Goal: Information Seeking & Learning: Learn about a topic

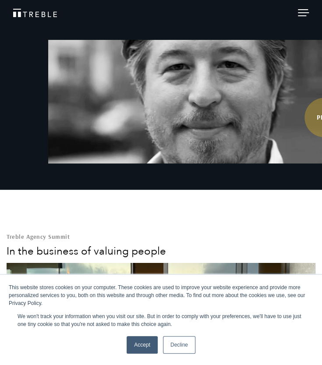
scroll to position [232, 0]
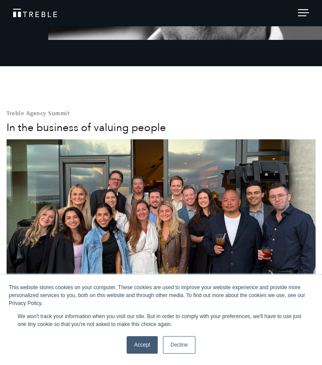
click at [139, 341] on link "Accept" at bounding box center [141, 345] width 31 height 18
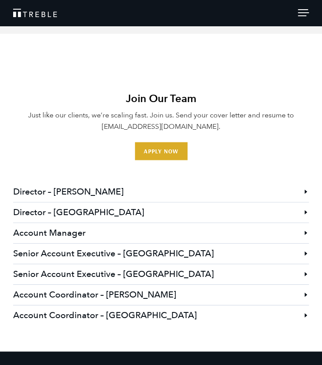
scroll to position [2284, 0]
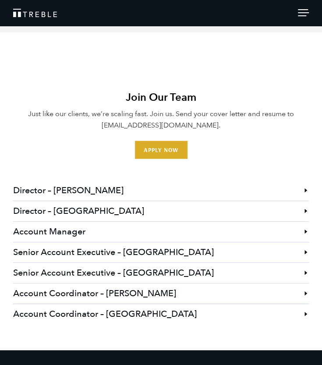
click at [305, 290] on li "Account Coordinator – Austin Treble is seeking an energetic, creative, and high…" at bounding box center [160, 292] width 295 height 21
click at [246, 291] on h3 "Account Coordinator – [PERSON_NAME]" at bounding box center [160, 293] width 295 height 20
click at [105, 289] on h3 "Account Coordinator – [PERSON_NAME]" at bounding box center [160, 293] width 295 height 20
click at [126, 289] on h3 "Account Coordinator – [PERSON_NAME]" at bounding box center [160, 293] width 295 height 20
click at [307, 290] on h3 "Account Coordinator – [PERSON_NAME]" at bounding box center [160, 293] width 295 height 20
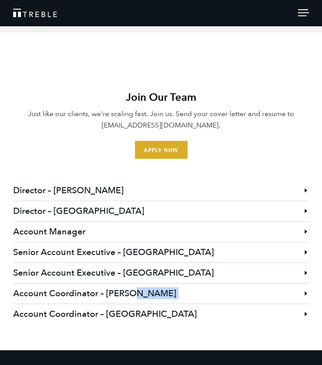
click at [306, 290] on li "Account Coordinator – Austin Treble is seeking an energetic, creative, and high…" at bounding box center [160, 292] width 295 height 21
click at [303, 290] on h3 "Account Coordinator – [PERSON_NAME]" at bounding box center [160, 293] width 295 height 20
click at [112, 292] on h3 "Account Coordinator – [PERSON_NAME]" at bounding box center [160, 293] width 295 height 20
click at [74, 288] on h3 "Account Coordinator – [PERSON_NAME]" at bounding box center [160, 293] width 295 height 20
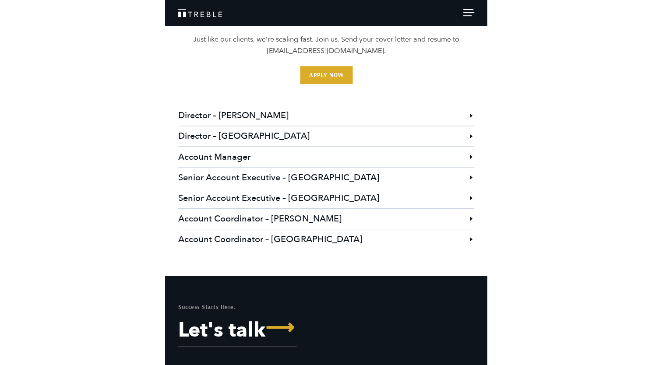
scroll to position [2459, 0]
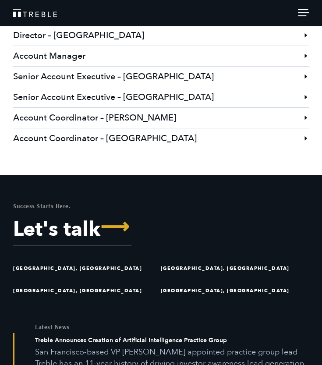
click at [94, 113] on h3 "Account Coordinator – [PERSON_NAME]" at bounding box center [160, 118] width 295 height 20
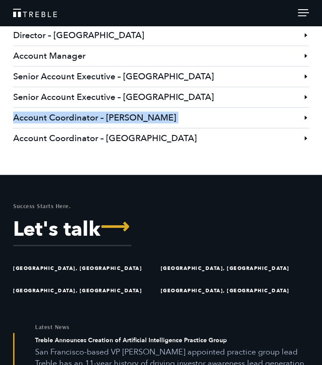
click at [62, 113] on h3 "Account Coordinator – [PERSON_NAME]" at bounding box center [160, 118] width 295 height 20
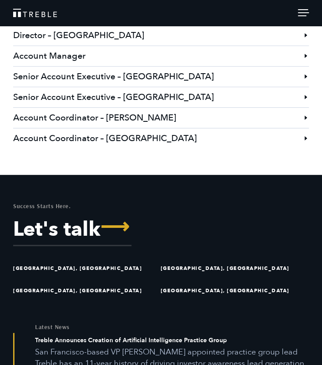
click at [143, 113] on h3 "Account Coordinator – [PERSON_NAME]" at bounding box center [160, 118] width 295 height 20
click at [307, 118] on h3 "Account Coordinator – [PERSON_NAME]" at bounding box center [160, 118] width 295 height 20
click at [306, 118] on li "Account Coordinator – Austin Treble is seeking an energetic, creative, and high…" at bounding box center [160, 117] width 295 height 21
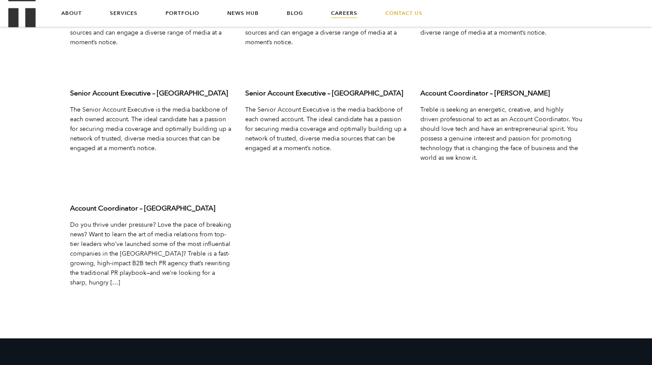
scroll to position [2782, 0]
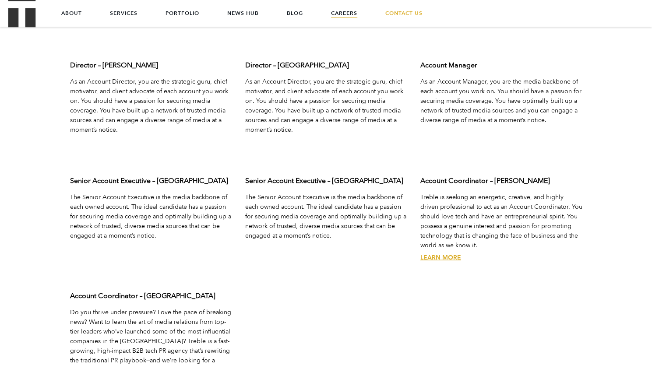
click at [438, 260] on link "Learn More" at bounding box center [440, 257] width 41 height 8
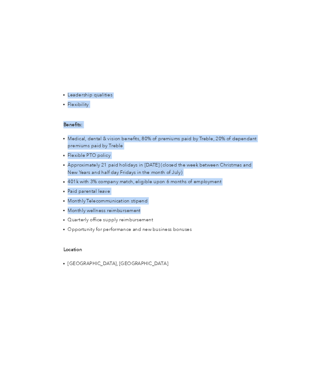
scroll to position [1401, 0]
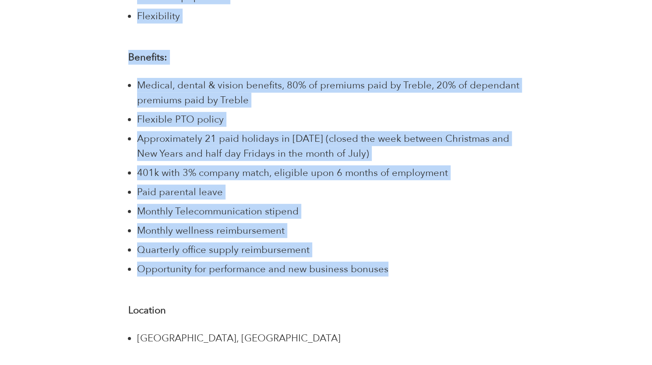
drag, startPoint x: 128, startPoint y: 40, endPoint x: 398, endPoint y: 255, distance: 345.2
copy div "We are turning the traditional PR agency on its head. We are headquartered in A…"
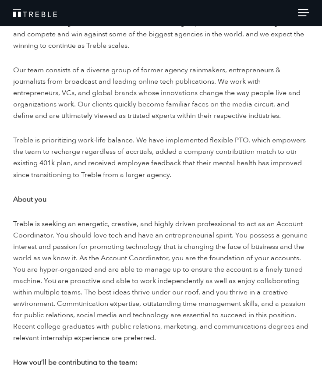
scroll to position [350, 0]
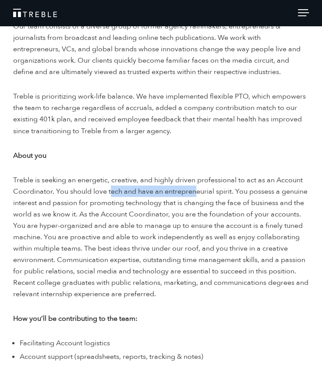
drag, startPoint x: 110, startPoint y: 183, endPoint x: 196, endPoint y: 181, distance: 85.4
click at [196, 181] on span "Treble is seeking an energetic, creative, and highly driven professional to act…" at bounding box center [160, 236] width 295 height 123
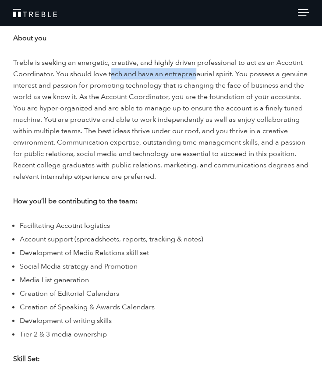
scroll to position [481, 0]
